Goal: Find specific page/section: Find specific page/section

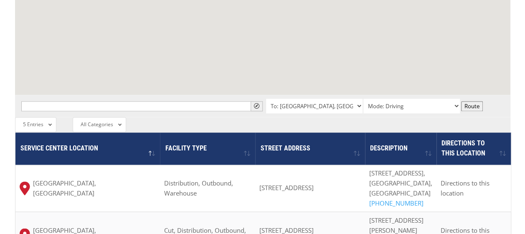
scroll to position [257, 0]
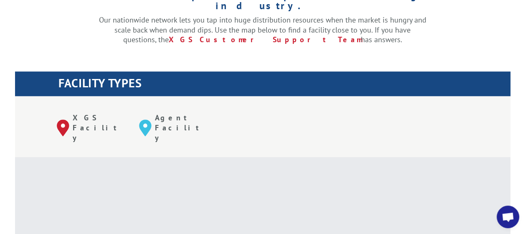
drag, startPoint x: 136, startPoint y: 145, endPoint x: 293, endPoint y: 199, distance: 165.4
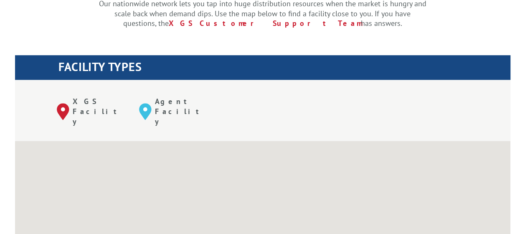
scroll to position [257, 0]
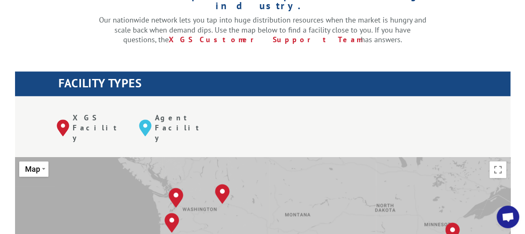
drag, startPoint x: 310, startPoint y: 177, endPoint x: 371, endPoint y: 200, distance: 65.1
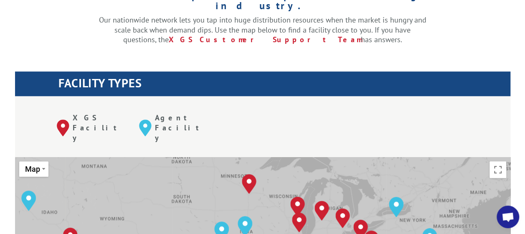
drag, startPoint x: 398, startPoint y: 201, endPoint x: 208, endPoint y: 122, distance: 205.8
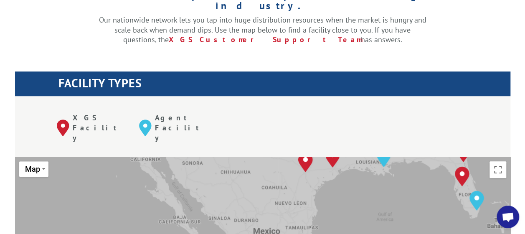
drag, startPoint x: 176, startPoint y: 219, endPoint x: 285, endPoint y: -29, distance: 271.7
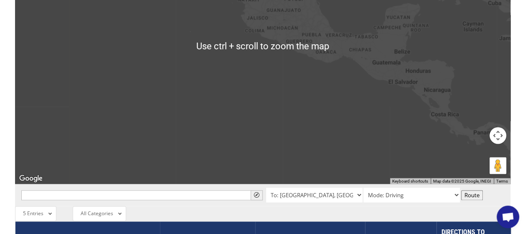
scroll to position [549, 0]
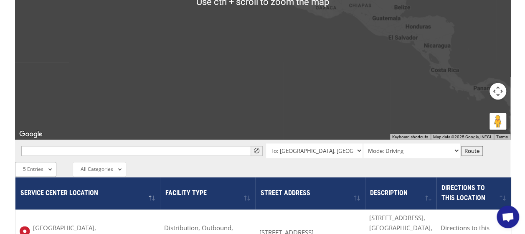
click at [43, 161] on div "5 Entries All Entries 2 Entries 5 Entries 10 Entries 25 Entries 50 Entries 100 …" at bounding box center [35, 168] width 41 height 15
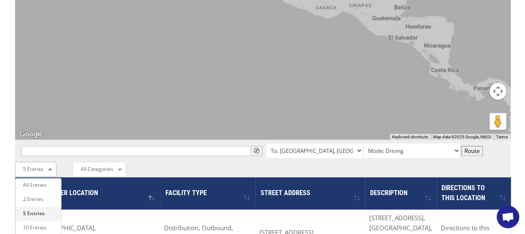
drag, startPoint x: 426, startPoint y: 124, endPoint x: 395, endPoint y: 125, distance: 31.3
click at [426, 161] on div "All Entries 2 Entries 5 Entries 10 Entries 25 Entries 50 Entries 100 Entries 5 …" at bounding box center [262, 168] width 495 height 15
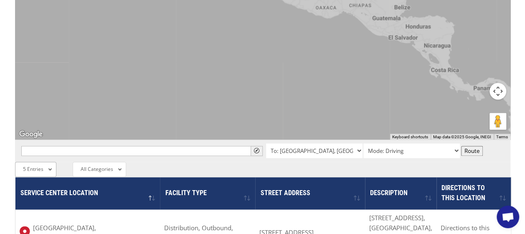
click at [37, 165] on span "5 Entries" at bounding box center [33, 168] width 20 height 7
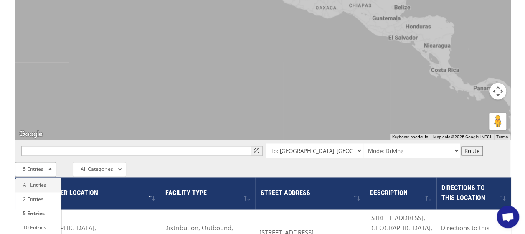
click at [36, 178] on li "All Entries" at bounding box center [38, 185] width 46 height 14
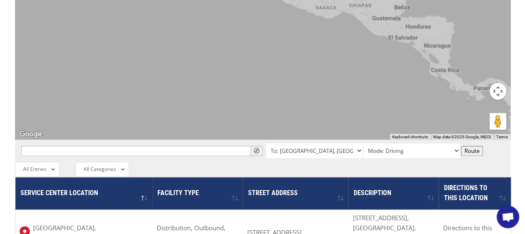
scroll to position [1480, 0]
